Goal: Task Accomplishment & Management: Use online tool/utility

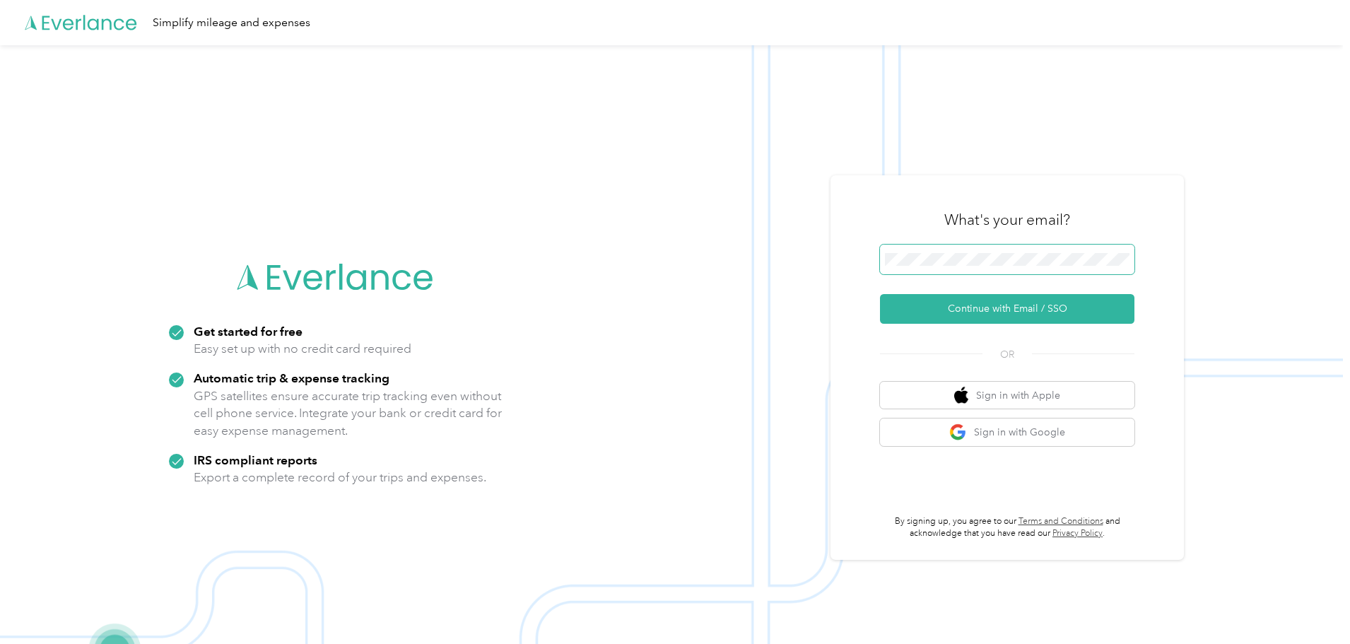
click at [943, 252] on span at bounding box center [1007, 260] width 254 height 30
click at [996, 312] on button "Continue with Email / SSO" at bounding box center [1007, 309] width 254 height 30
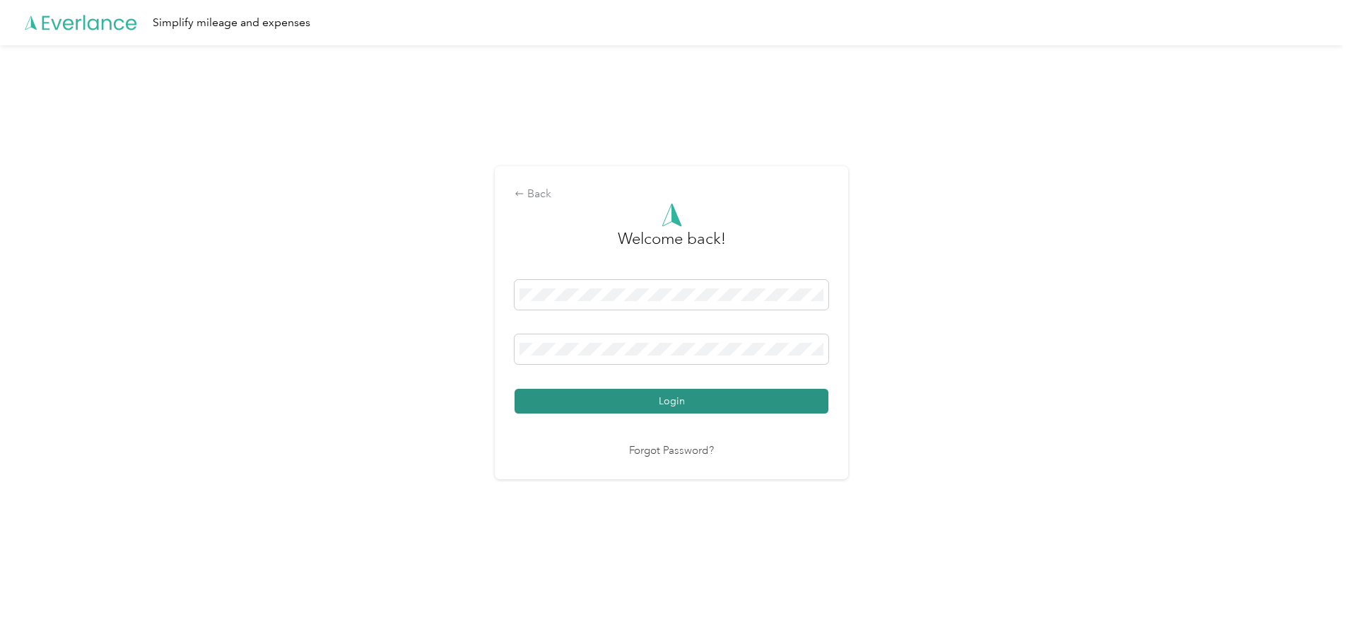
click at [676, 404] on button "Login" at bounding box center [672, 401] width 314 height 25
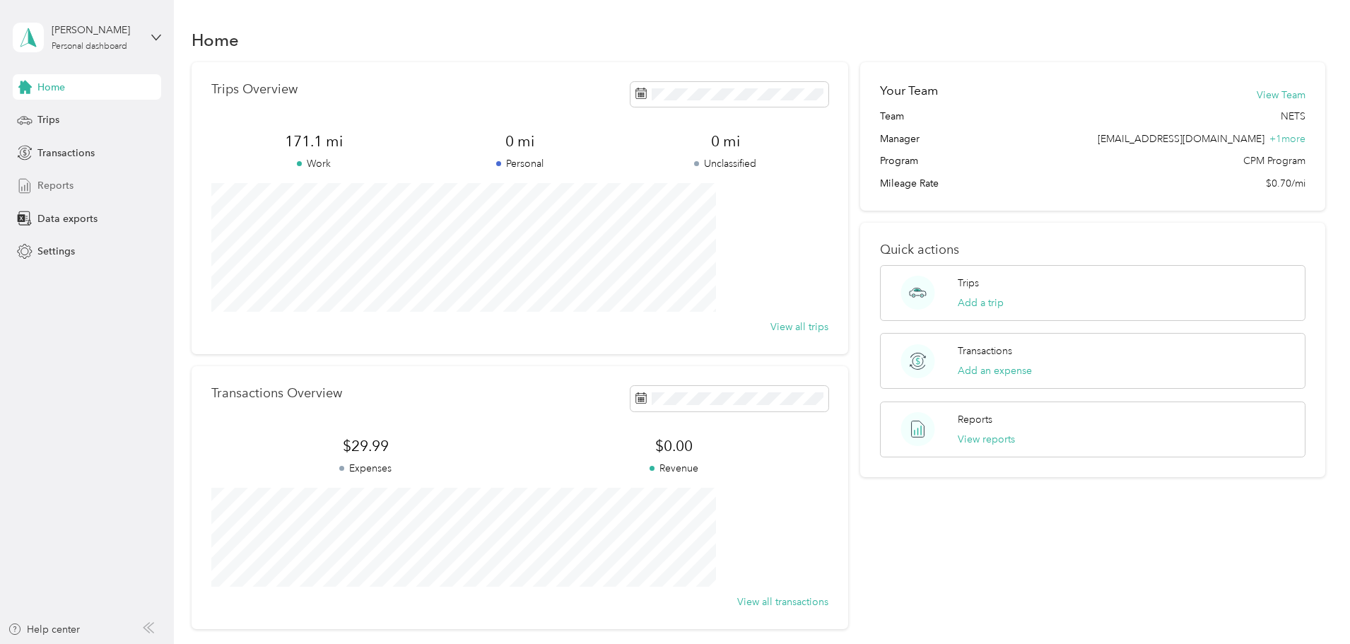
click at [47, 184] on span "Reports" at bounding box center [55, 185] width 36 height 15
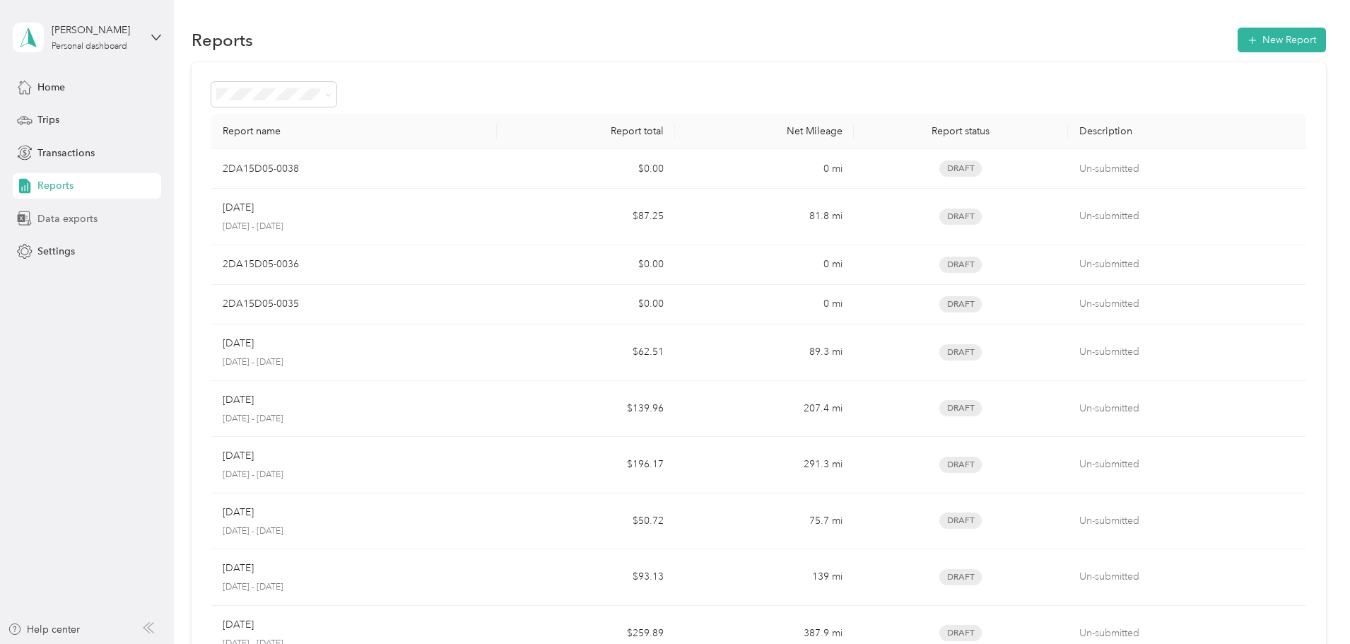
click at [54, 217] on span "Data exports" at bounding box center [67, 218] width 60 height 15
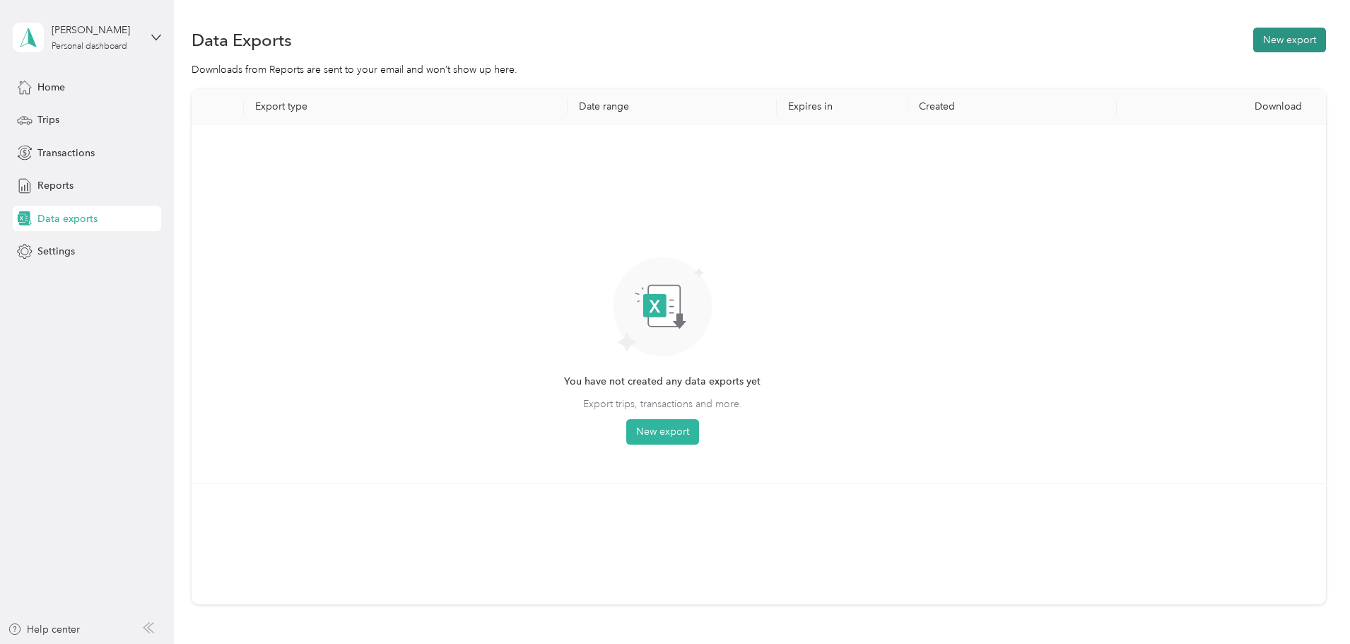
click at [1253, 42] on button "New export" at bounding box center [1289, 40] width 73 height 25
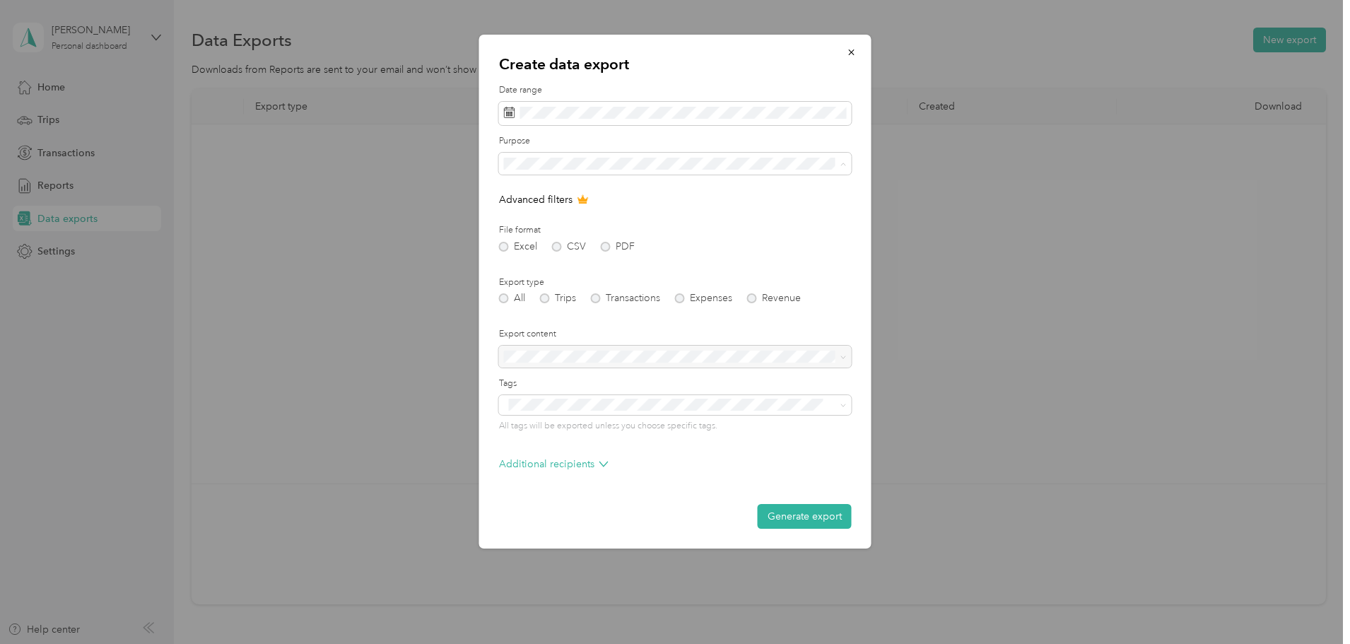
click at [548, 211] on div "NETS" at bounding box center [675, 213] width 333 height 15
click at [794, 518] on button "Generate export" at bounding box center [805, 516] width 94 height 25
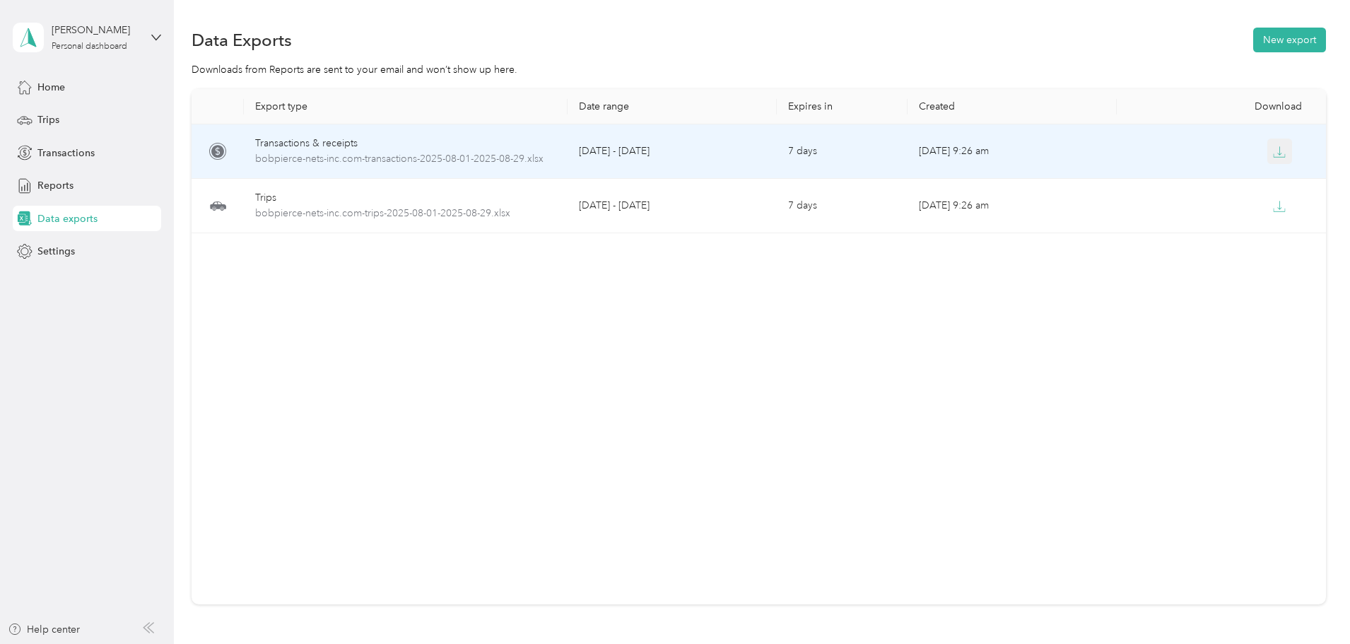
click at [1273, 156] on icon "button" at bounding box center [1279, 152] width 13 height 13
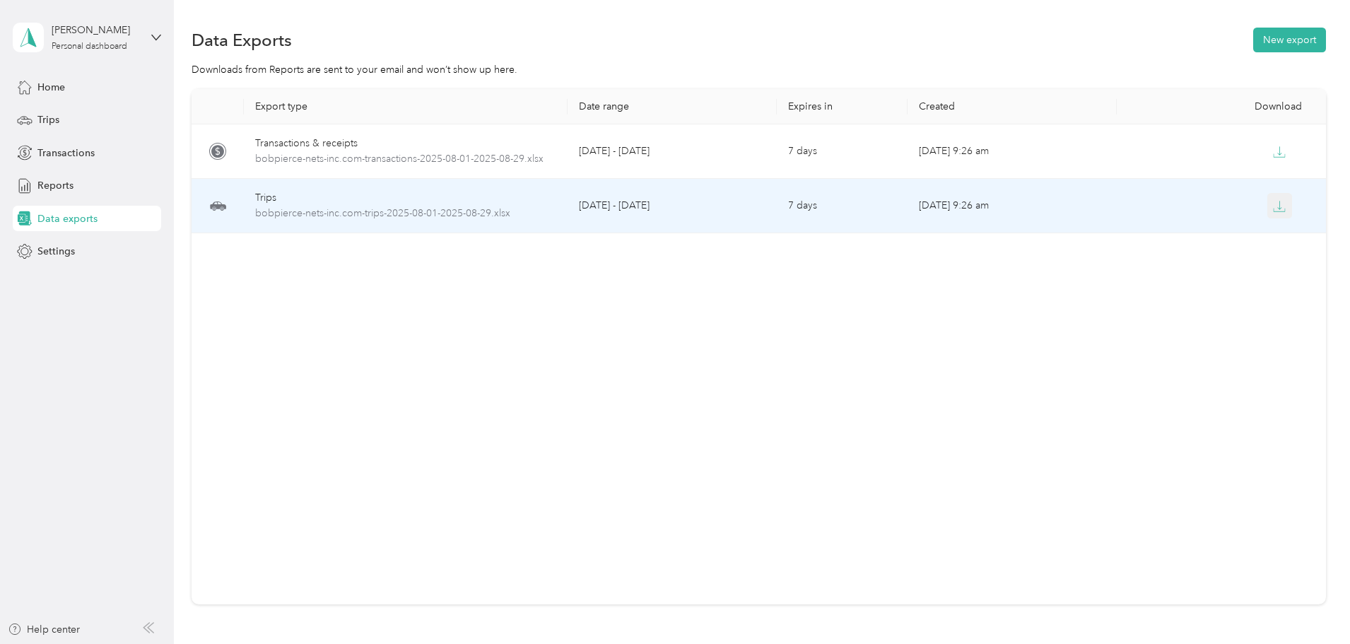
click at [1273, 209] on icon "button" at bounding box center [1279, 206] width 13 height 13
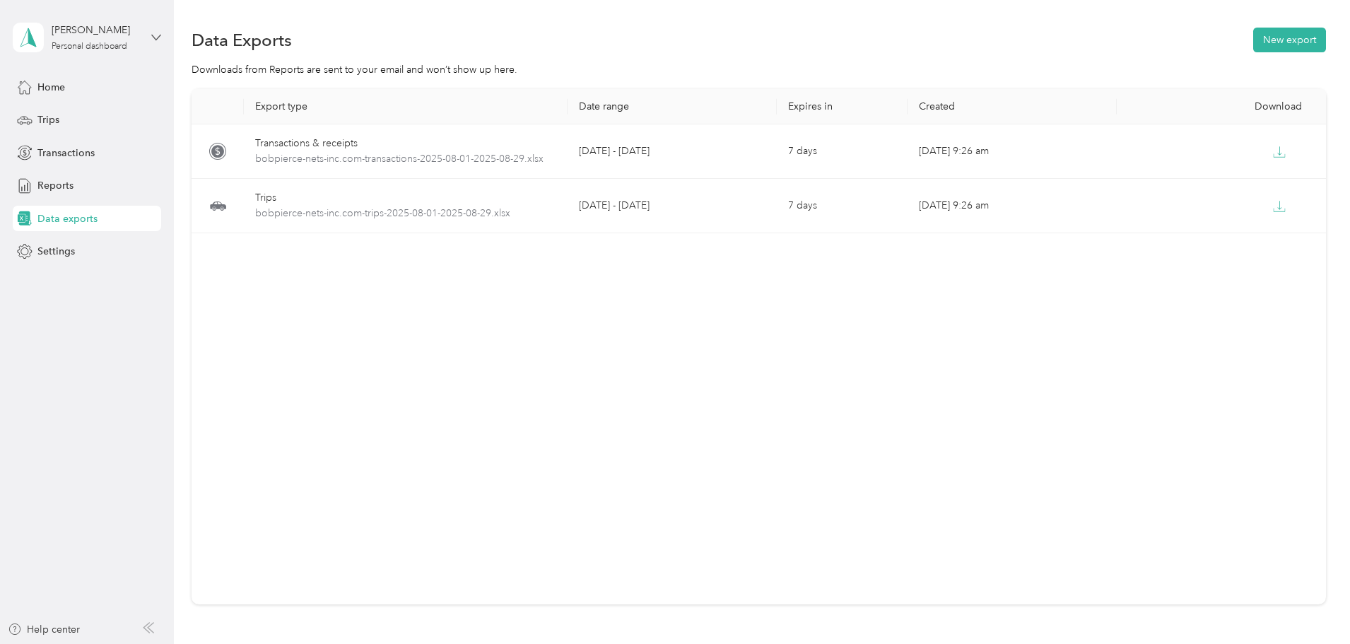
click at [156, 36] on icon at bounding box center [156, 38] width 10 height 10
click at [79, 122] on div "Log out" at bounding box center [162, 113] width 278 height 25
